Goal: Task Accomplishment & Management: Complete application form

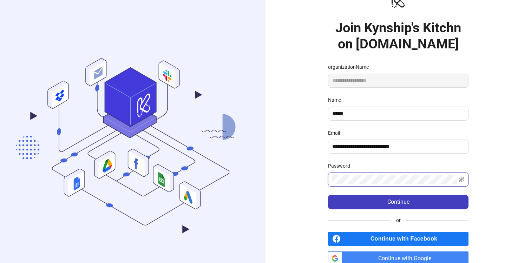
scroll to position [26, 0]
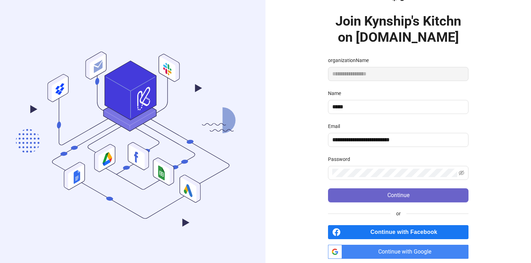
click at [368, 194] on button "Continue" at bounding box center [398, 195] width 140 height 14
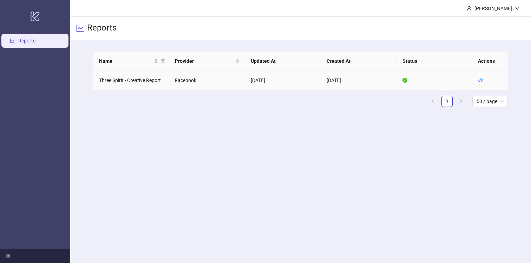
click at [146, 79] on td "Three Spirit - Creative Report" at bounding box center [131, 80] width 76 height 19
click at [478, 80] on icon "eye" at bounding box center [480, 80] width 5 height 5
